Goal: Task Accomplishment & Management: Use online tool/utility

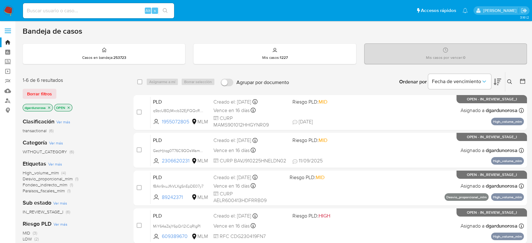
click at [10, 32] on span at bounding box center [8, 32] width 6 height 1
click at [0, 0] on input "checkbox" at bounding box center [0, 0] width 0 height 0
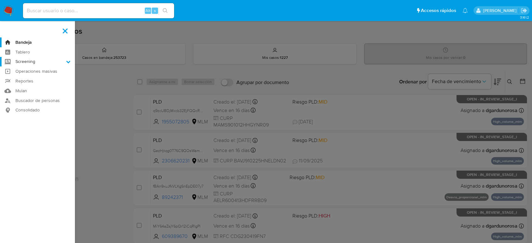
click at [29, 64] on label "Screening" at bounding box center [37, 62] width 75 height 10
click at [0, 0] on input "Screening" at bounding box center [0, 0] width 0 height 0
click at [34, 87] on link "Herramientas" at bounding box center [37, 87] width 75 height 8
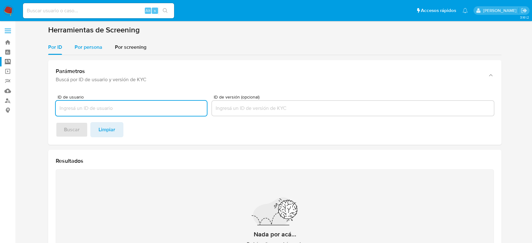
click at [92, 49] on span "Por persona" at bounding box center [89, 46] width 28 height 7
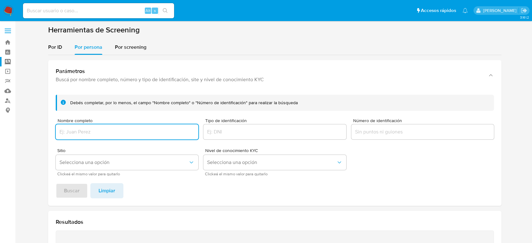
drag, startPoint x: 101, startPoint y: 129, endPoint x: 111, endPoint y: 129, distance: 10.1
click at [101, 129] on input "Nombre completo" at bounding box center [127, 132] width 143 height 8
type input "GUILLERMO RAUL ARENAS LARA"
click at [56, 183] on button "Buscar" at bounding box center [72, 190] width 32 height 15
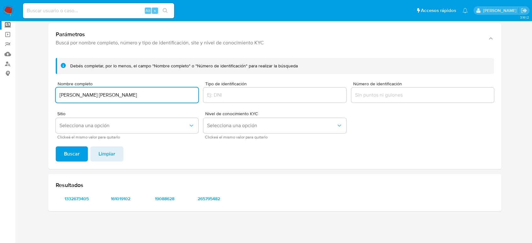
scroll to position [37, 0]
click at [78, 198] on span "1332673405" at bounding box center [76, 199] width 33 height 9
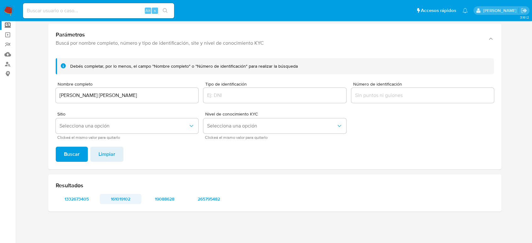
click at [122, 199] on span "161019102" at bounding box center [120, 199] width 33 height 9
click at [163, 197] on span "19088628" at bounding box center [164, 199] width 33 height 9
click at [213, 202] on span "265795482" at bounding box center [208, 199] width 33 height 9
click at [12, 7] on img at bounding box center [8, 10] width 11 height 11
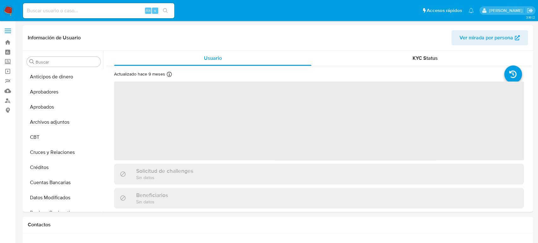
select select "10"
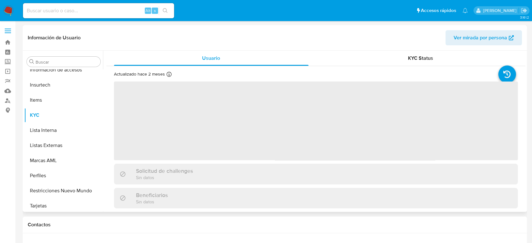
scroll to position [296, 0]
select select "10"
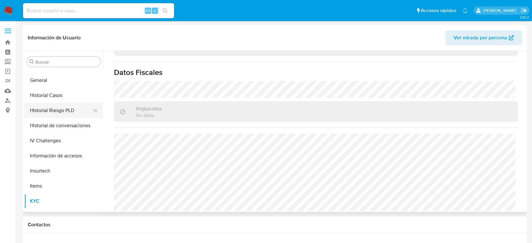
scroll to position [191, 0]
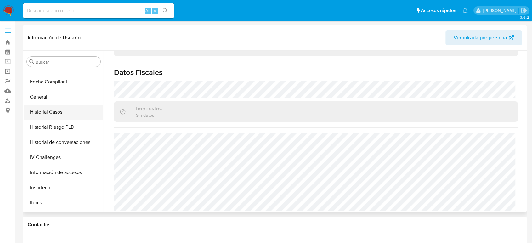
click at [57, 109] on button "Historial Casos" at bounding box center [61, 112] width 74 height 15
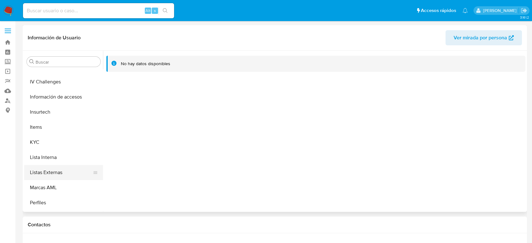
scroll to position [296, 0]
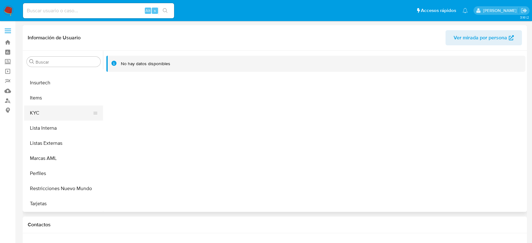
click at [45, 117] on button "KYC" at bounding box center [61, 113] width 74 height 15
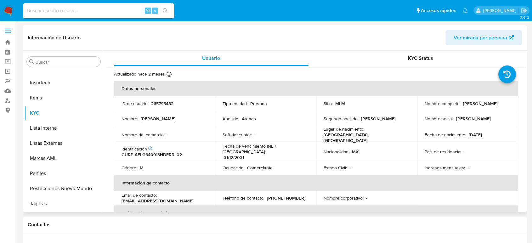
click at [173, 105] on p "265795482" at bounding box center [162, 104] width 22 height 6
click at [170, 103] on p "265795482" at bounding box center [162, 104] width 22 height 6
copy p "265795482"
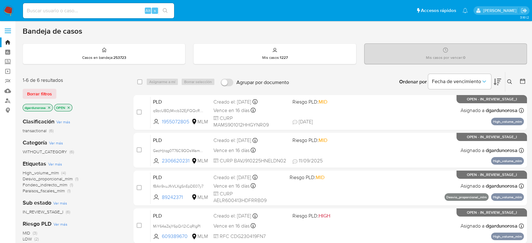
click at [507, 83] on button at bounding box center [511, 82] width 10 height 8
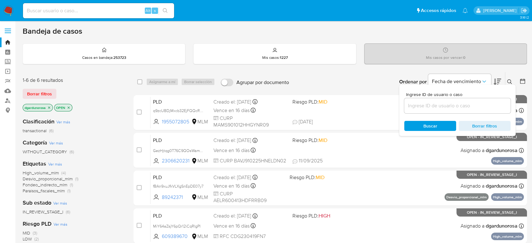
click at [482, 103] on input at bounding box center [457, 106] width 106 height 8
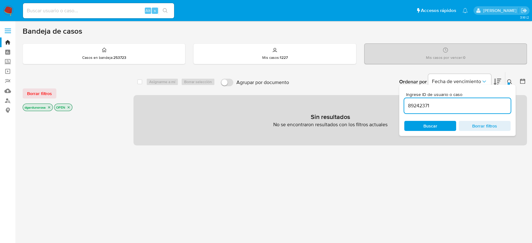
click at [484, 100] on div "89242371" at bounding box center [457, 105] width 106 height 15
type input "89242371"
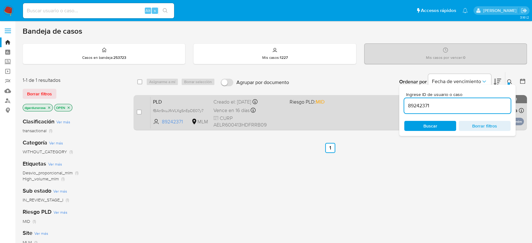
click at [315, 114] on div "PLD fBAn9xuJfkVLXgSnEpDE07y7 89242371 MLM Riesgo PLD: MID Creado el: 12/08/2025…" at bounding box center [338, 113] width 374 height 32
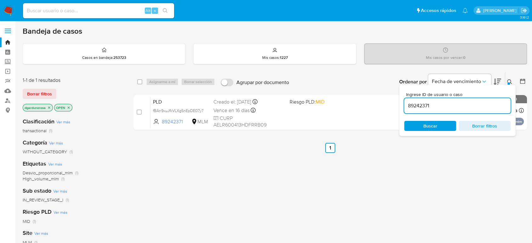
click at [9, 9] on img at bounding box center [8, 10] width 11 height 11
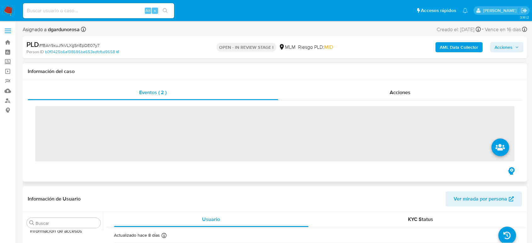
scroll to position [296, 0]
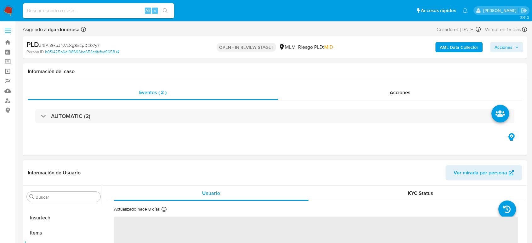
select select "10"
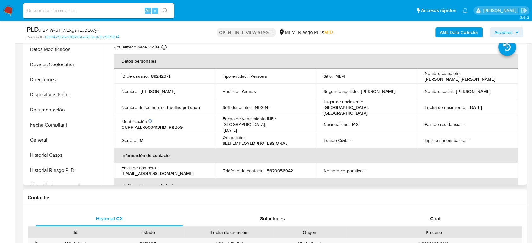
scroll to position [0, 0]
click at [53, 98] on button "Archivos adjuntos" at bounding box center [61, 95] width 74 height 15
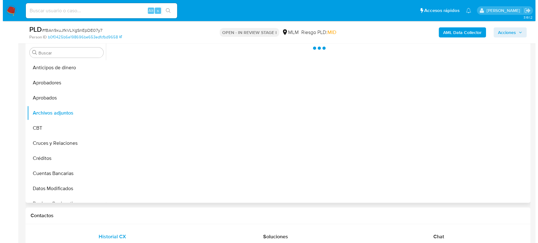
scroll to position [105, 0]
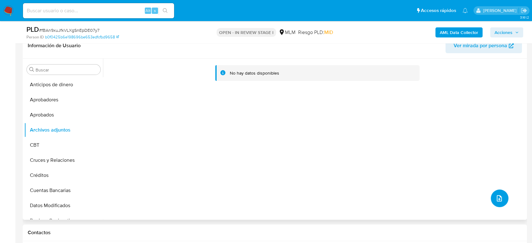
click at [496, 198] on icon "upload-file" at bounding box center [500, 199] width 8 height 8
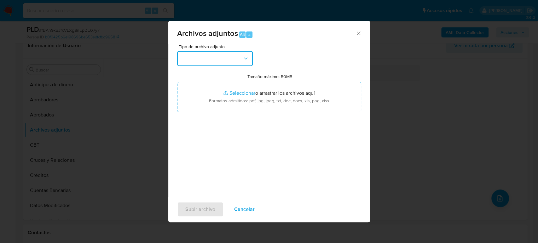
click at [223, 60] on button "button" at bounding box center [215, 58] width 76 height 15
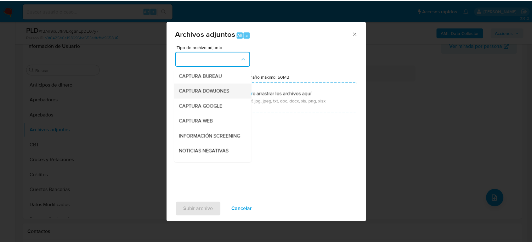
scroll to position [35, 0]
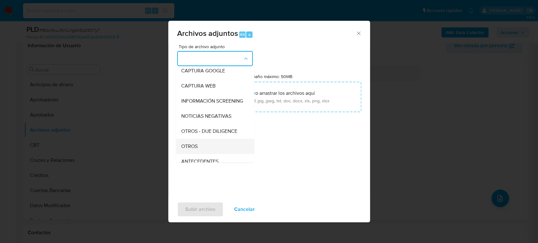
click at [199, 151] on div "OTROS" at bounding box center [213, 146] width 64 height 15
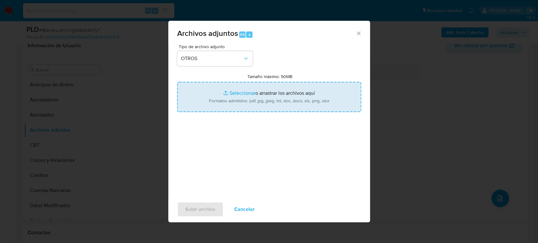
type input "C:\fakepath\89242371_Roberto Arenas_Agosto2025.pdf"
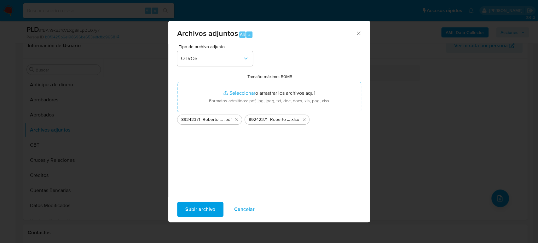
click at [194, 205] on span "Subir archivo" at bounding box center [200, 210] width 30 height 14
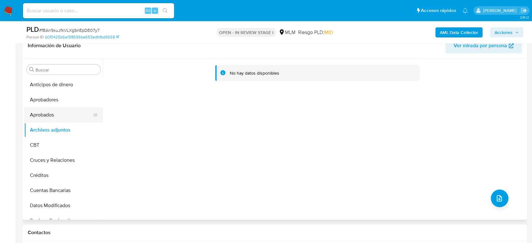
click at [55, 108] on button "Aprobados" at bounding box center [61, 114] width 74 height 15
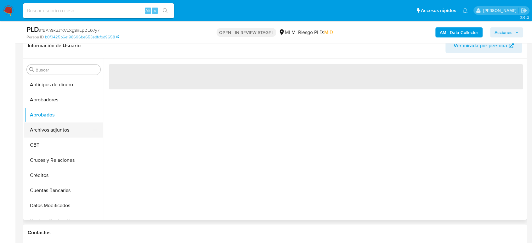
click at [56, 126] on button "Archivos adjuntos" at bounding box center [61, 130] width 74 height 15
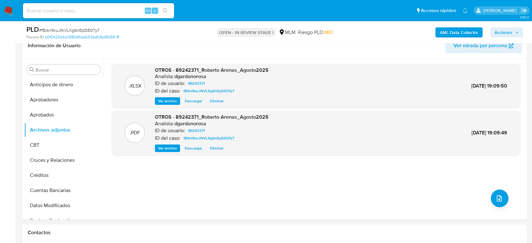
drag, startPoint x: 512, startPoint y: 30, endPoint x: 505, endPoint y: 35, distance: 8.5
click at [511, 31] on span "Acciones" at bounding box center [504, 32] width 18 height 10
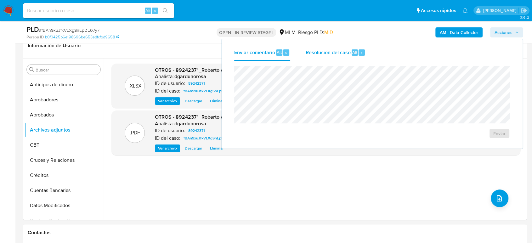
click at [340, 60] on div "Resolución del caso Alt r" at bounding box center [336, 52] width 60 height 16
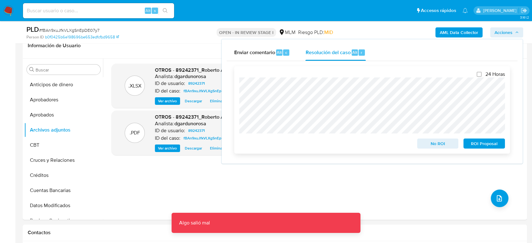
click at [443, 143] on span "No ROI" at bounding box center [438, 143] width 33 height 9
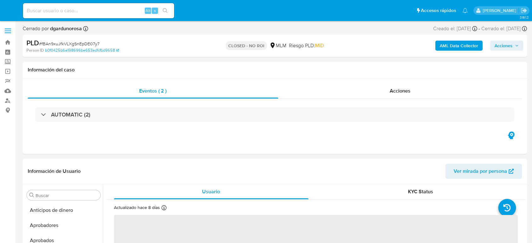
select select "10"
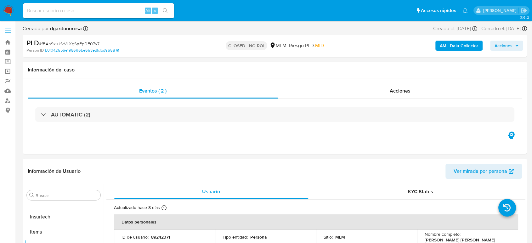
scroll to position [296, 0]
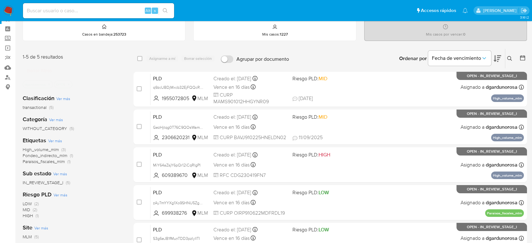
scroll to position [35, 0]
